Goal: Navigation & Orientation: Go to known website

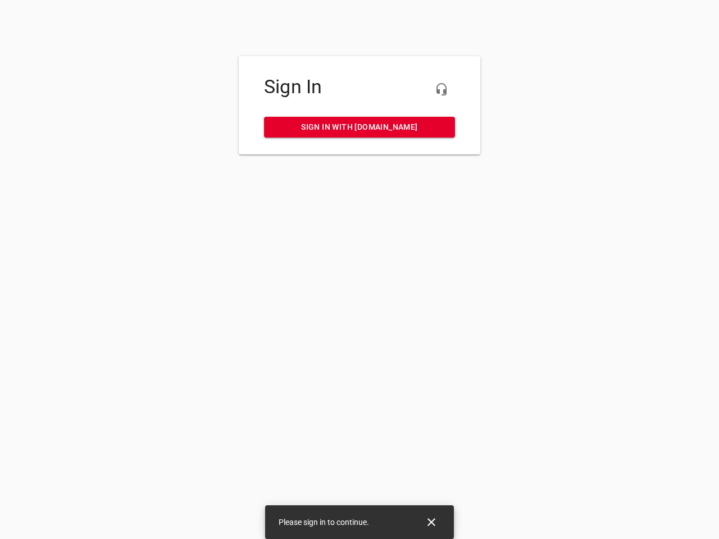
click at [442, 89] on icon "button" at bounding box center [441, 89] width 13 height 13
click at [432, 523] on icon "Close" at bounding box center [432, 523] width 8 height 8
